Goal: Register for event/course

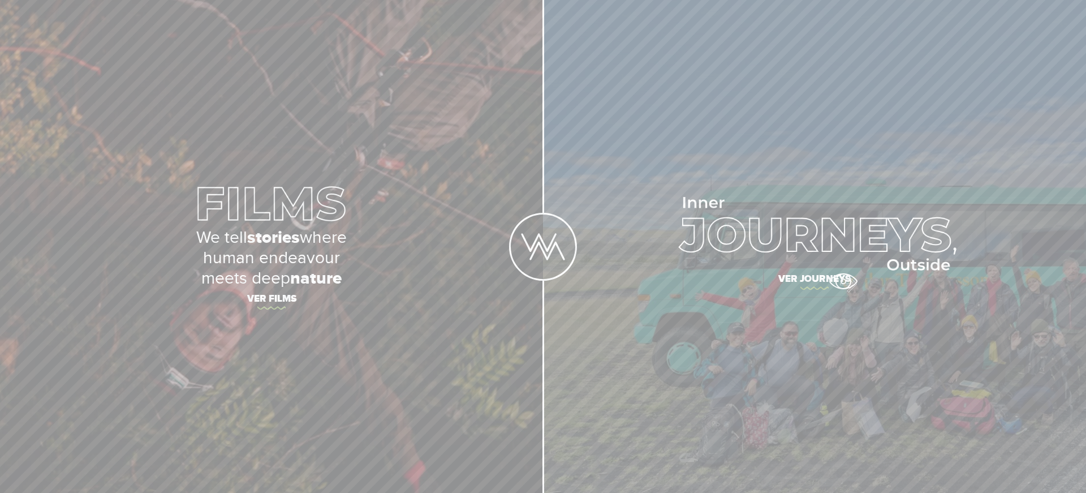
click at [843, 281] on span "Ver journeys" at bounding box center [814, 281] width 396 height 24
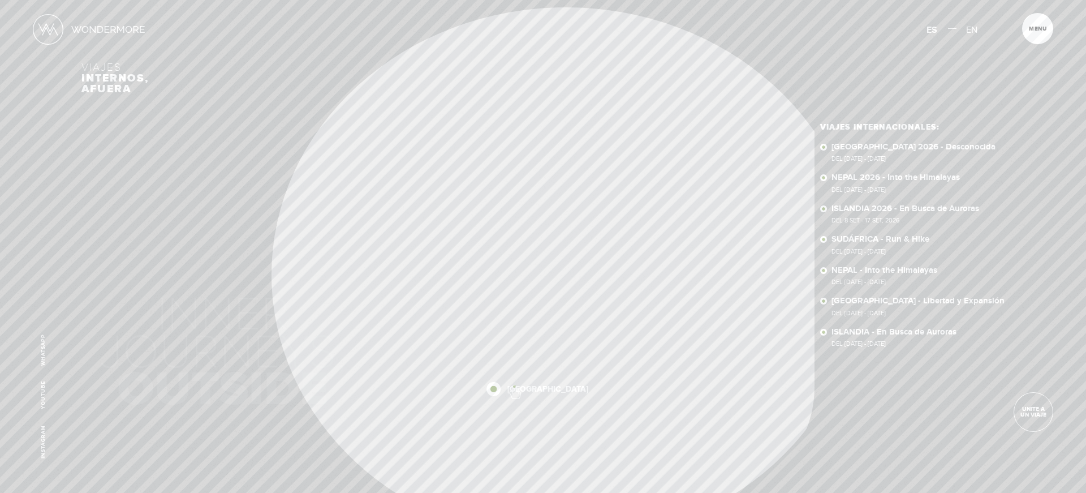
click at [514, 0] on div "Inicio Viajes Internacionales Sobre Wondermore Viajes Pasados Viajes a la Medid…" at bounding box center [543, 0] width 1086 height 0
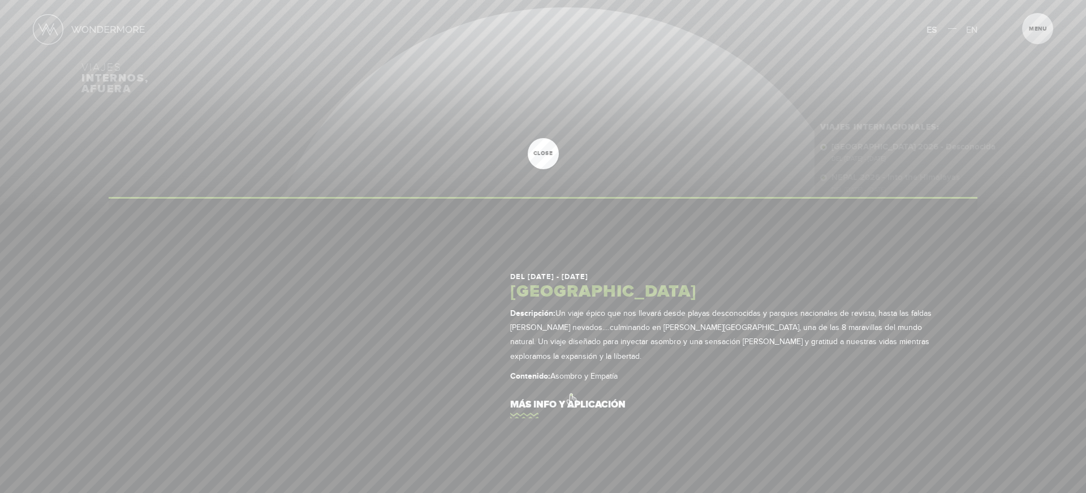
click at [571, 394] on link "más info y aplicación" at bounding box center [727, 405] width 434 height 32
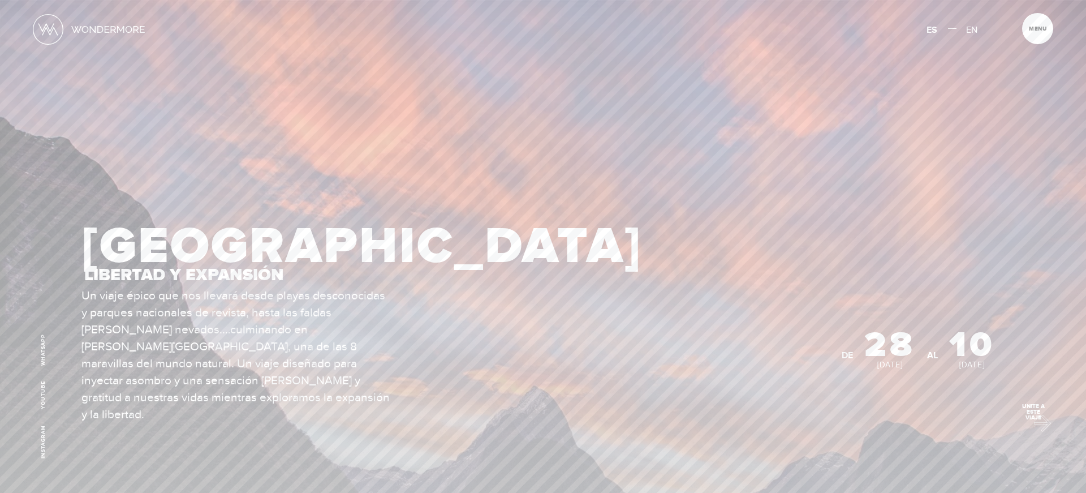
click at [1037, 420] on link "Unite a este viaje" at bounding box center [1033, 412] width 40 height 40
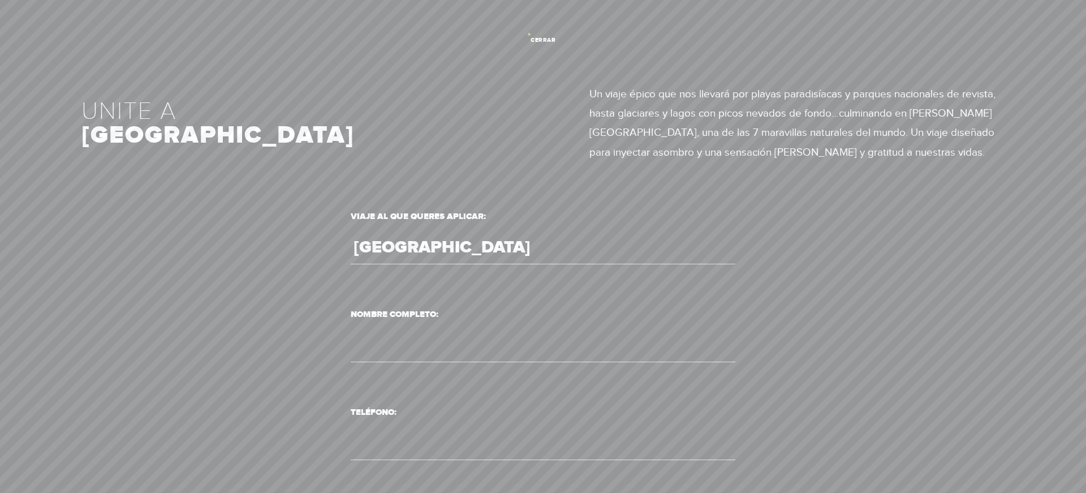
click at [529, 34] on link "cerrar" at bounding box center [543, 40] width 31 height 31
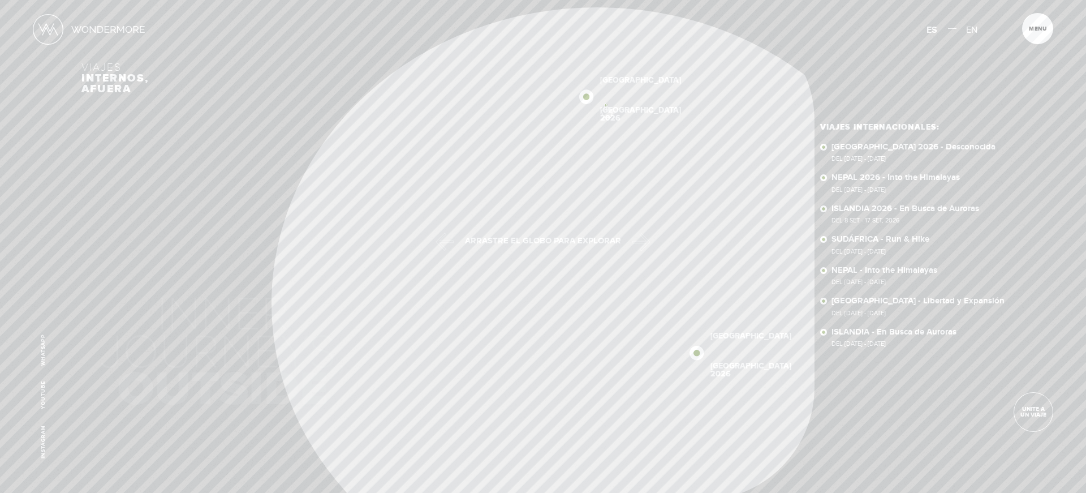
click at [606, 106] on link "[GEOGRAPHIC_DATA] 2026" at bounding box center [640, 114] width 81 height 16
click at [728, 0] on div "Inicio Viajes Internacionales Sobre Wondermore Viajes Pasados Viajes a la Medid…" at bounding box center [543, 0] width 1086 height 0
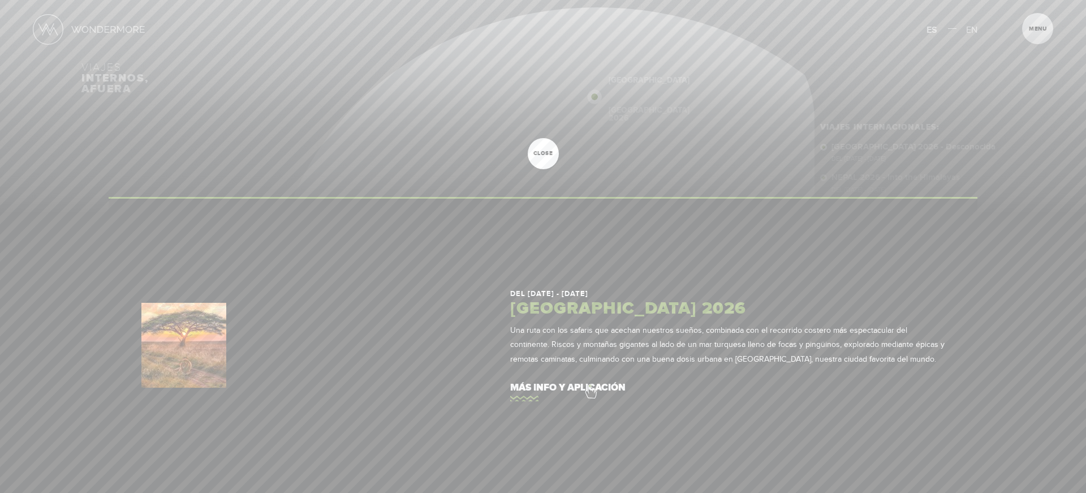
click at [590, 385] on link "más info y aplicación" at bounding box center [727, 388] width 434 height 32
